Goal: Transaction & Acquisition: Download file/media

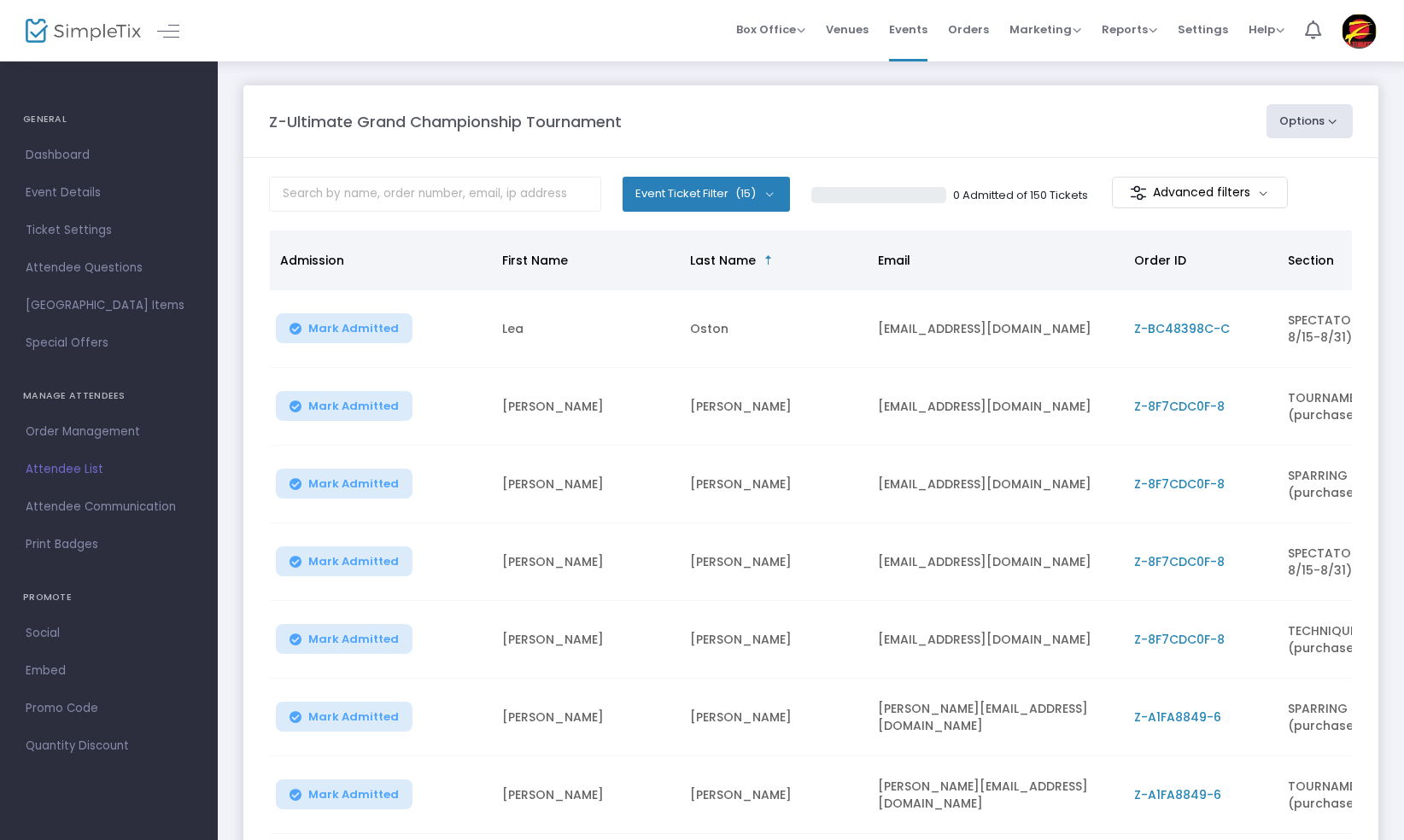
click at [62, 466] on span "Attendee List" at bounding box center [109, 469] width 166 height 22
click at [1336, 124] on button "Options" at bounding box center [1310, 121] width 88 height 34
click at [1244, 205] on li "Export List" at bounding box center [1262, 205] width 157 height 33
radio input "false"
radio input "true"
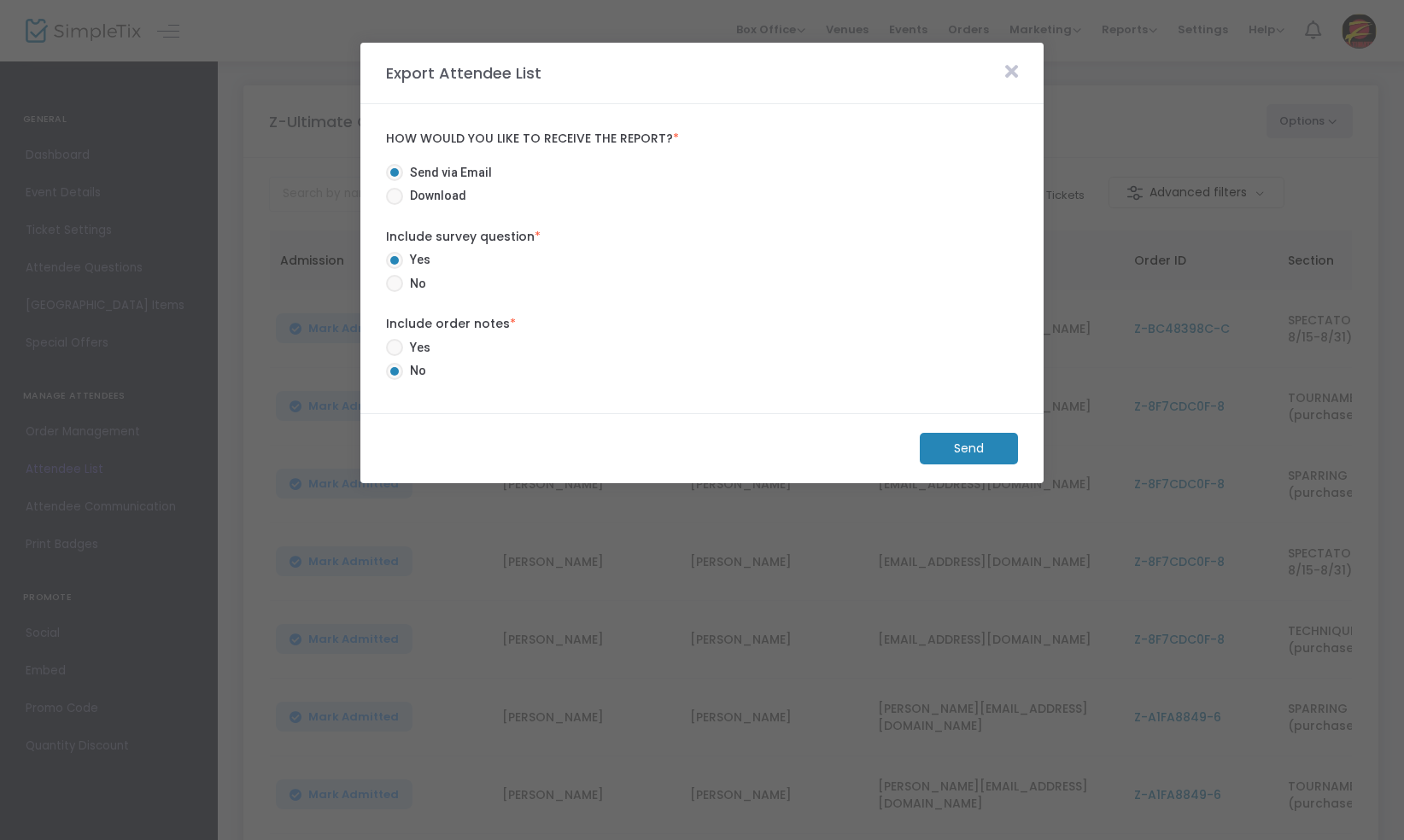
click at [450, 200] on span "Download" at bounding box center [435, 196] width 64 height 18
click at [395, 205] on input "Download" at bounding box center [394, 205] width 1 height 1
radio input "true"
click at [979, 443] on m-button "Download" at bounding box center [954, 449] width 127 height 32
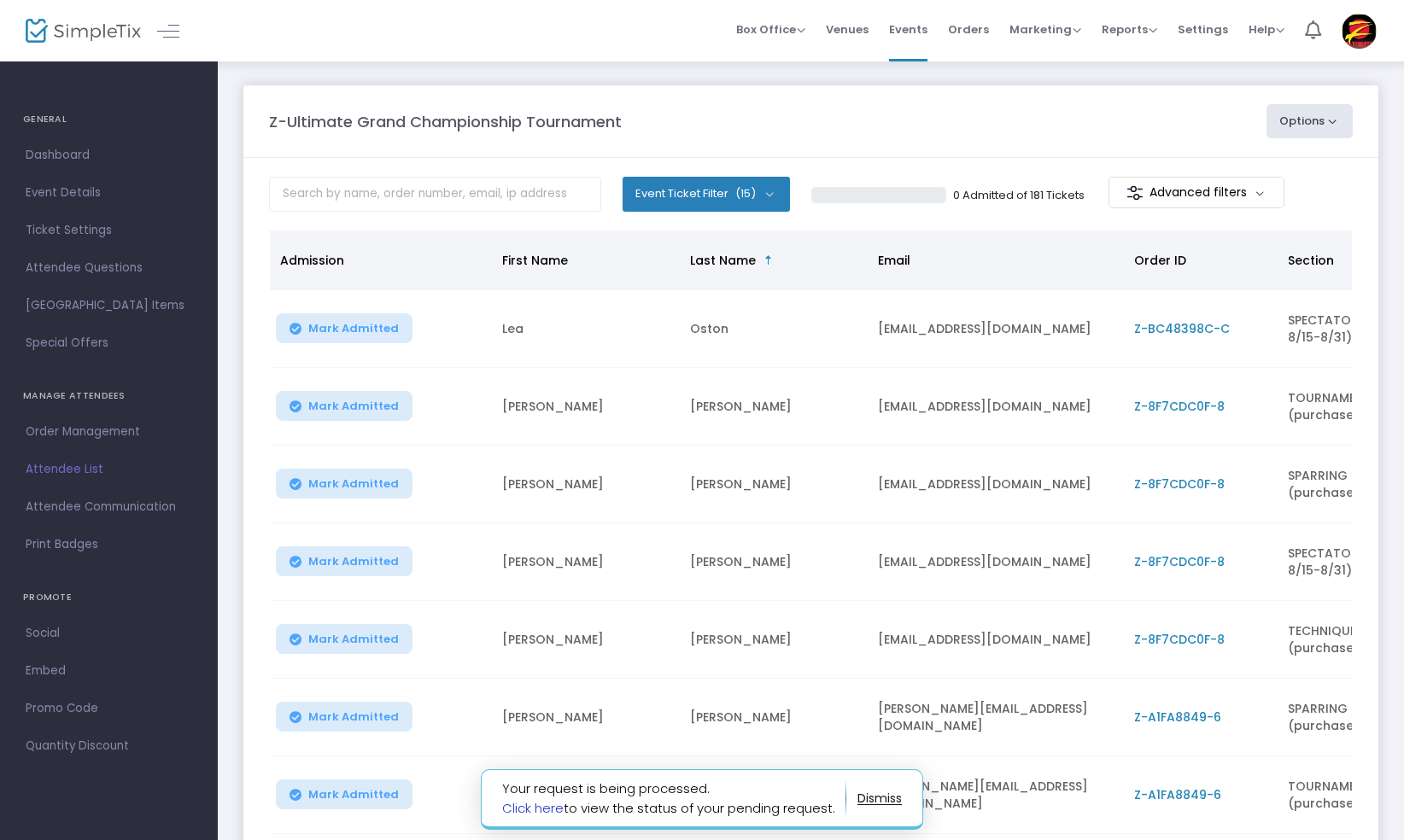
click at [549, 807] on link "Click here" at bounding box center [533, 808] width 62 height 18
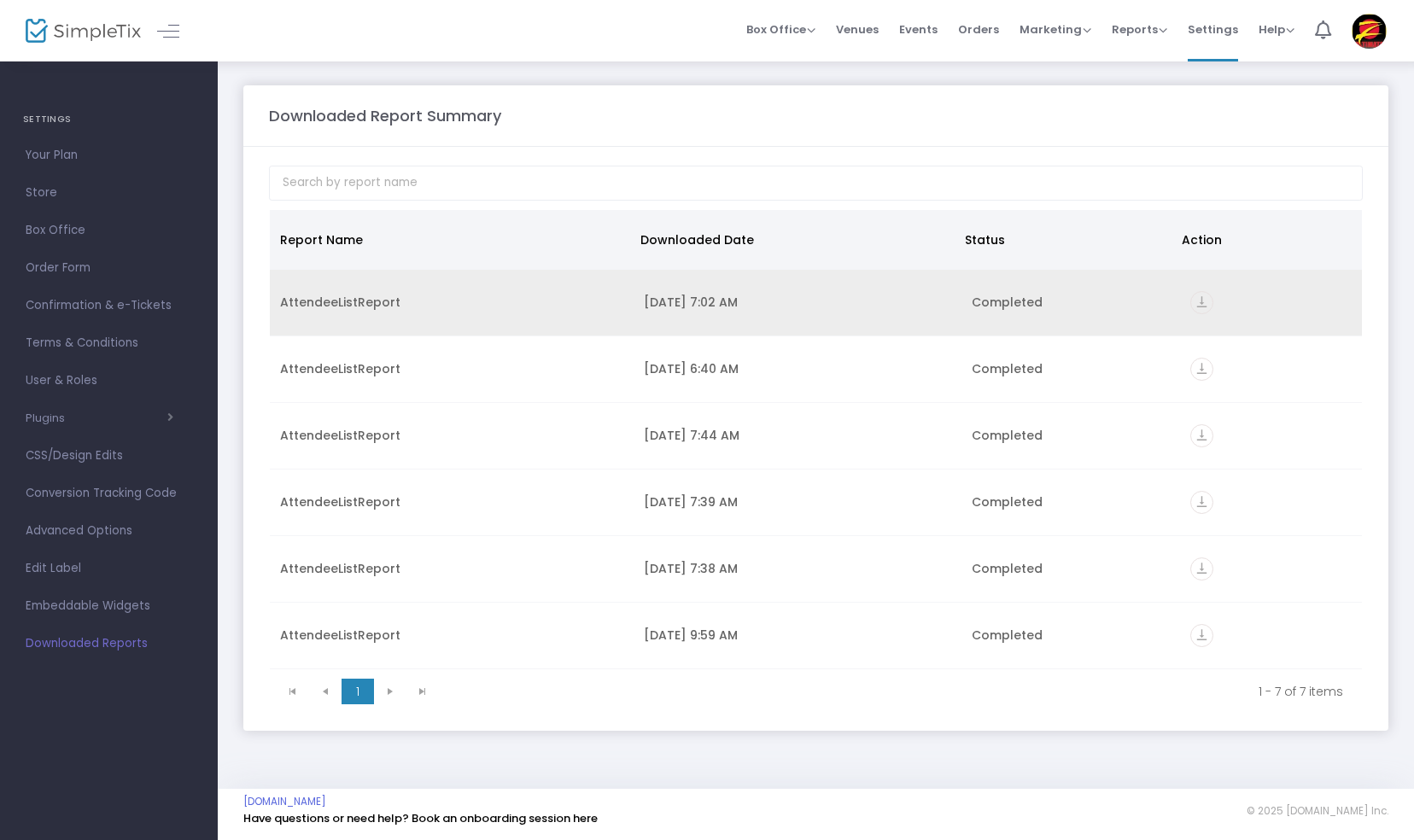
click at [1195, 300] on icon "vertical_align_bottom" at bounding box center [1201, 302] width 23 height 23
